Goal: Task Accomplishment & Management: Manage account settings

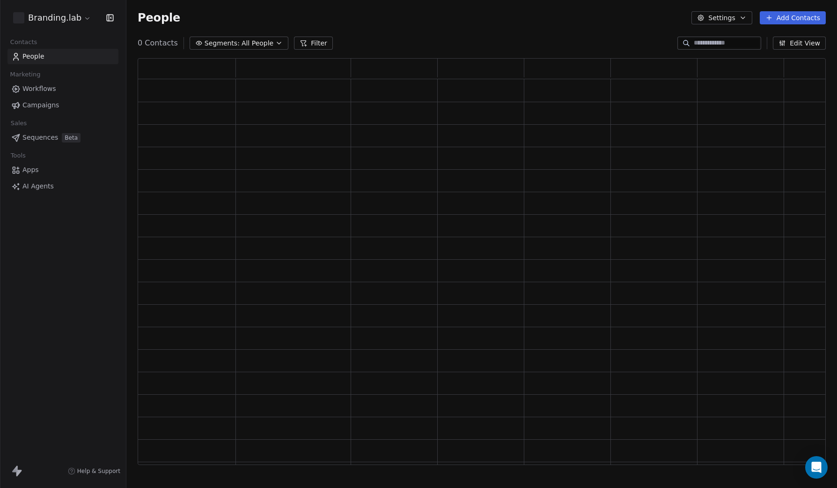
scroll to position [407, 688]
click at [45, 187] on link "Apps" at bounding box center [62, 185] width 111 height 15
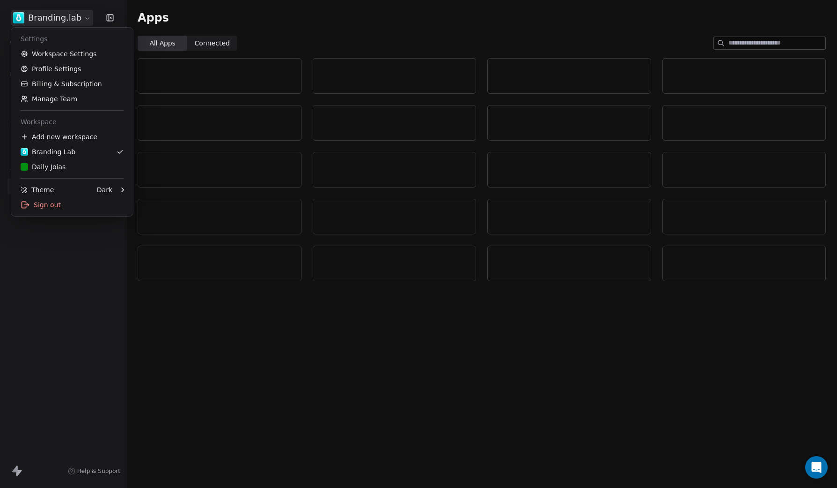
click at [74, 17] on html "Branding.lab Contacts People Marketing Workflows Campaigns Sales Pipelines Sequ…" at bounding box center [418, 244] width 837 height 488
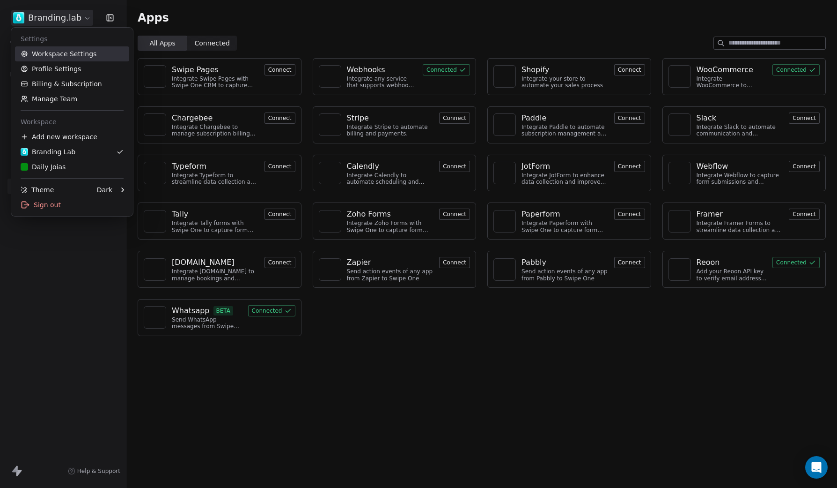
click at [59, 58] on link "Workspace Settings" at bounding box center [72, 53] width 114 height 15
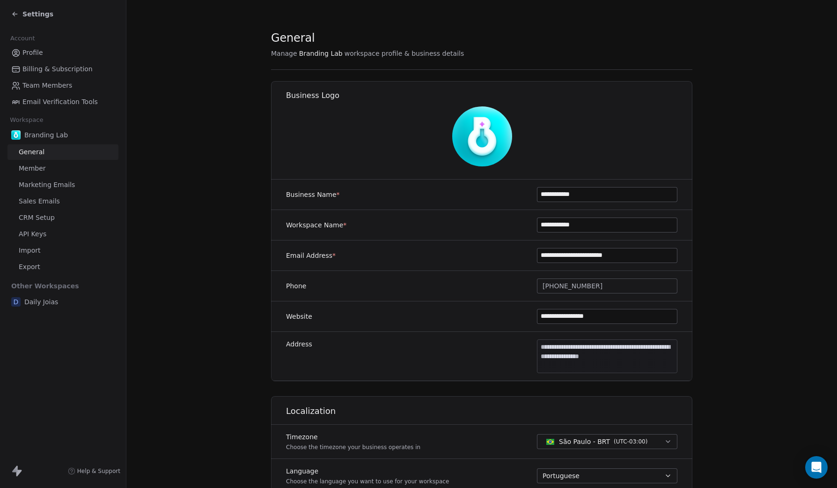
click at [46, 230] on link "API Keys" at bounding box center [62, 233] width 111 height 15
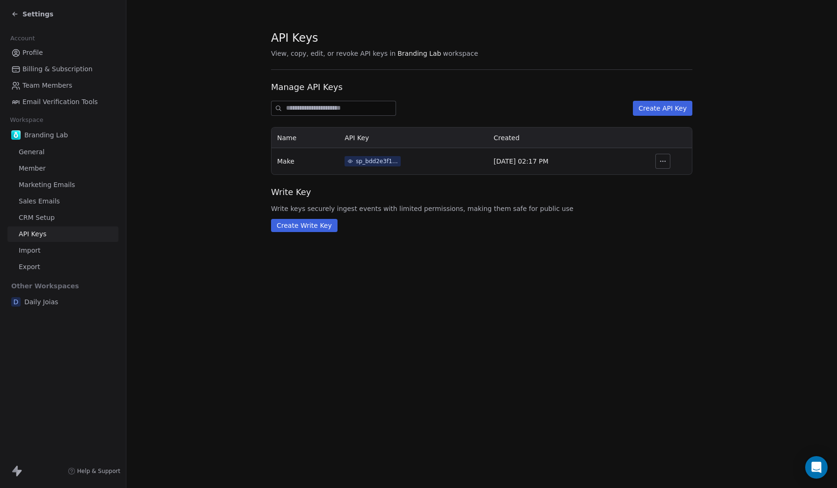
click at [663, 161] on icon "button" at bounding box center [663, 161] width 0 height 0
click at [319, 227] on button "Create Write Key" at bounding box center [304, 225] width 67 height 13
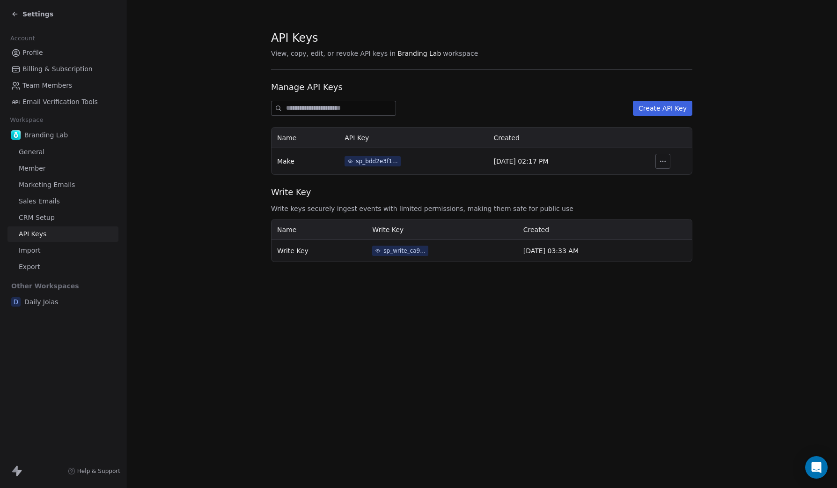
click at [659, 108] on button "Create API Key" at bounding box center [662, 108] width 59 height 15
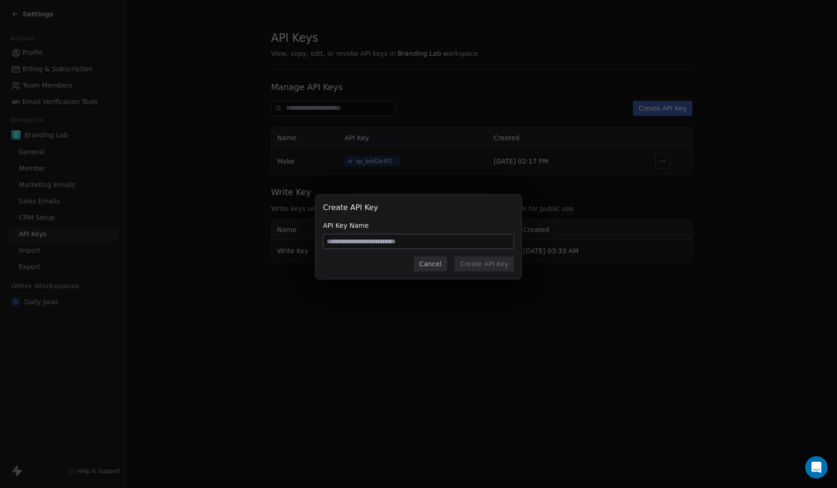
click at [457, 244] on input at bounding box center [419, 241] width 190 height 14
click at [435, 266] on button "Cancel" at bounding box center [430, 263] width 33 height 15
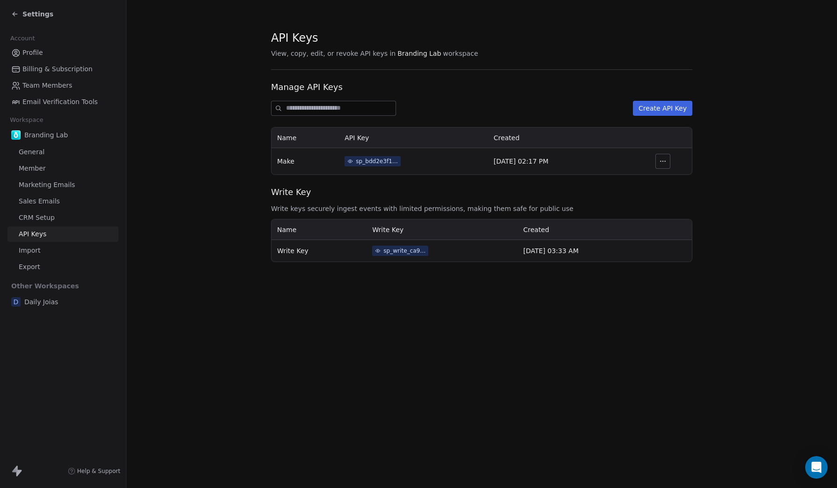
click at [384, 253] on div "sp_write_ca92d6e98d264006b923de9d5957c84b" at bounding box center [405, 250] width 42 height 8
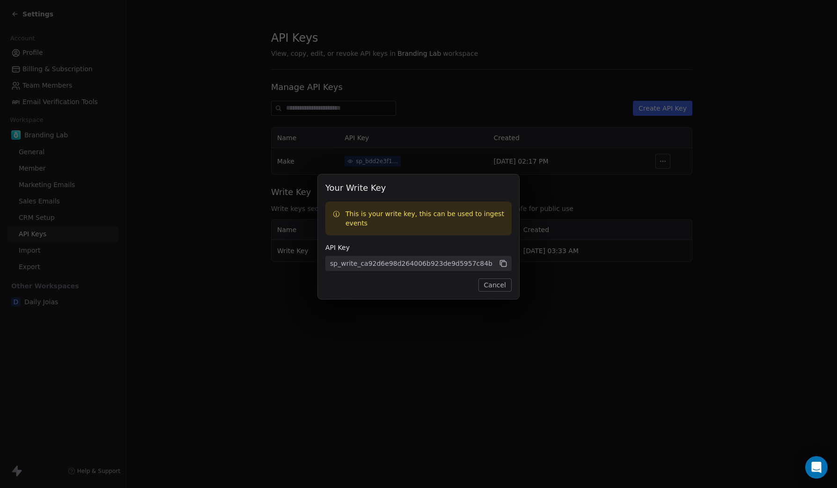
click at [503, 266] on icon at bounding box center [503, 263] width 8 height 8
click at [506, 263] on icon at bounding box center [503, 263] width 8 height 8
click at [523, 308] on div "Your Write Key This is your write key, this can be used to ingest events API Ke…" at bounding box center [418, 243] width 837 height 169
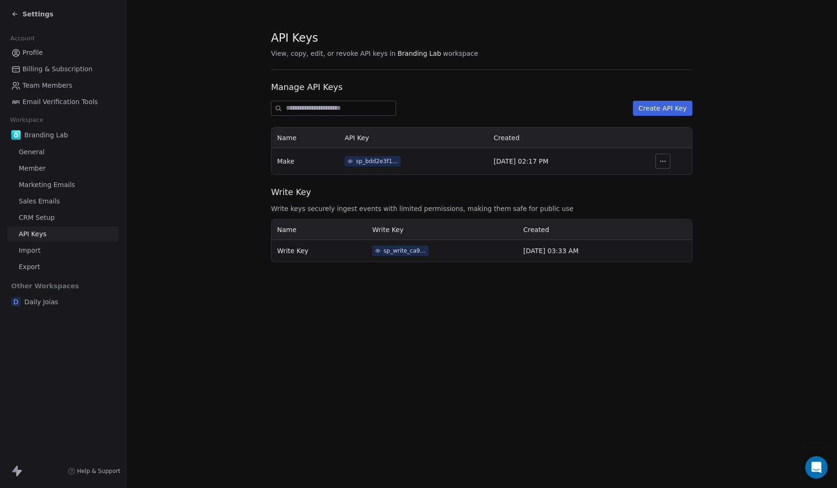
click at [664, 166] on button "button" at bounding box center [663, 161] width 15 height 15
click at [642, 280] on section "API Keys View, copy, edit, or revoke API keys in Branding Lab workspace Manage …" at bounding box center [481, 146] width 711 height 292
click at [662, 110] on button "Create API Key" at bounding box center [662, 108] width 59 height 15
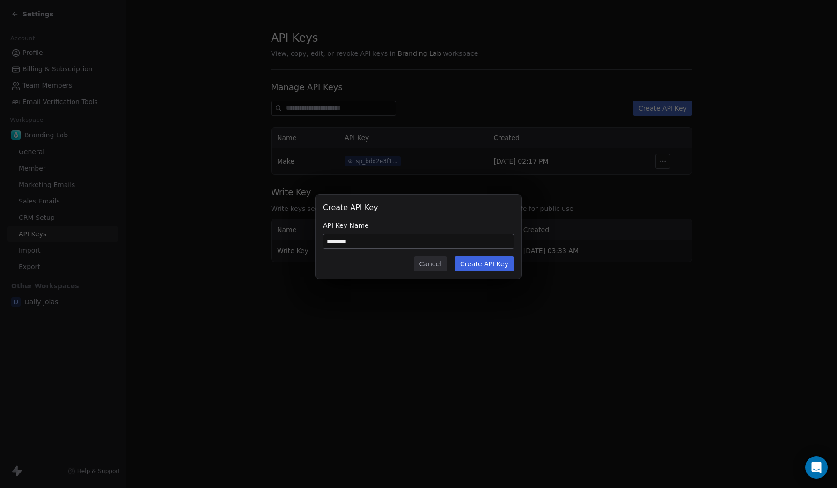
type input "********"
click at [506, 267] on button "Create API Key" at bounding box center [484, 263] width 59 height 15
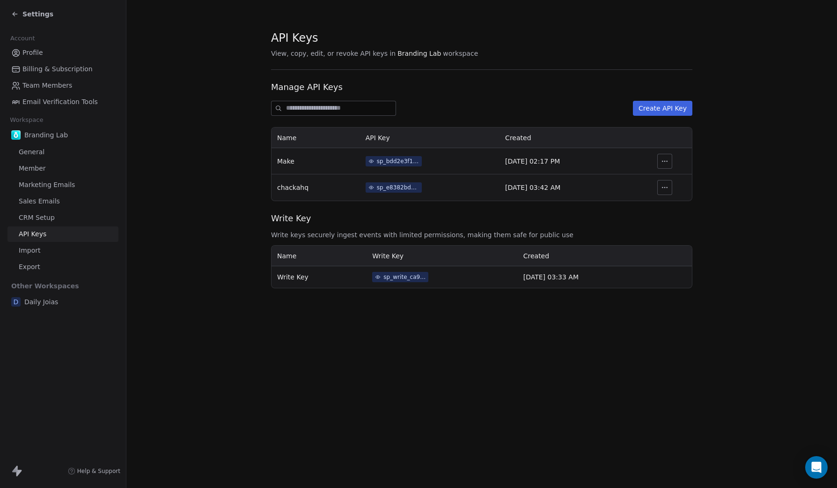
click at [400, 188] on div "sp_e8382bd736be4ba2838a335d2cd9b45a" at bounding box center [398, 187] width 42 height 8
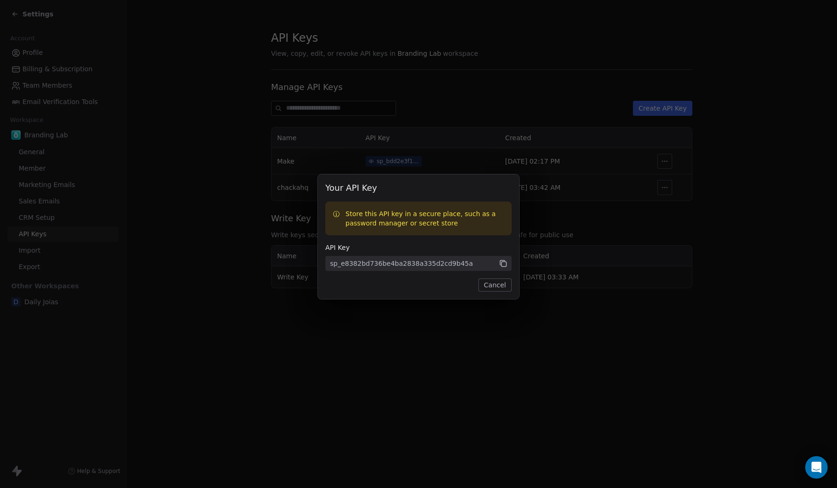
click at [503, 265] on icon at bounding box center [503, 263] width 8 height 8
click at [502, 263] on icon at bounding box center [504, 264] width 5 height 5
click at [504, 265] on icon at bounding box center [503, 263] width 8 height 8
click at [501, 284] on button "Cancel" at bounding box center [495, 284] width 33 height 13
